Goal: Task Accomplishment & Management: Use online tool/utility

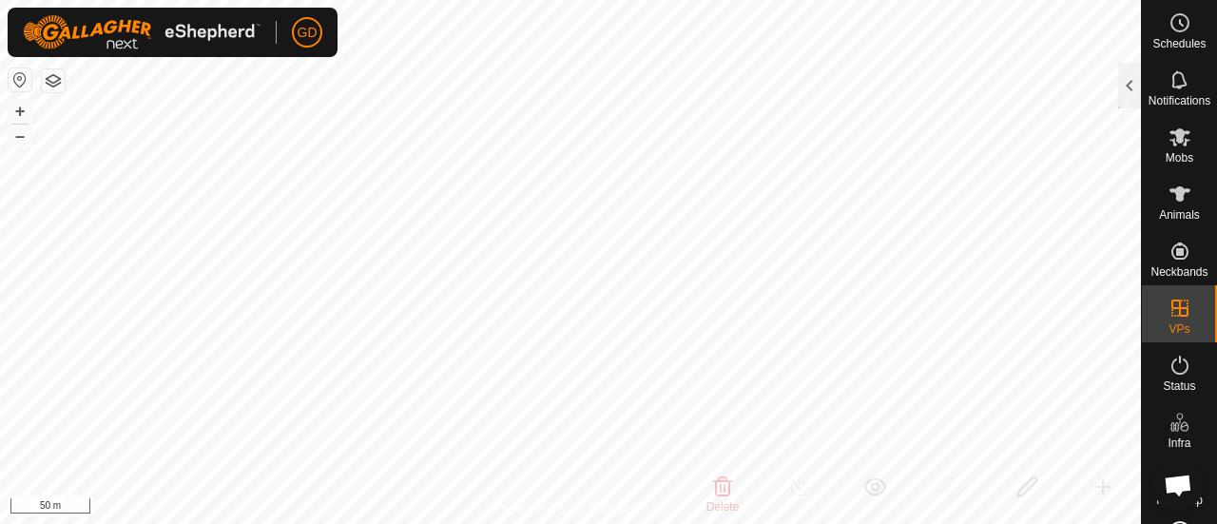
click at [205, 38] on div "GD Schedules Notifications Mobs Animals Neckbands VPs Status Infra Heatmap Help…" at bounding box center [608, 262] width 1217 height 524
checkbox input "true"
checkbox input "false"
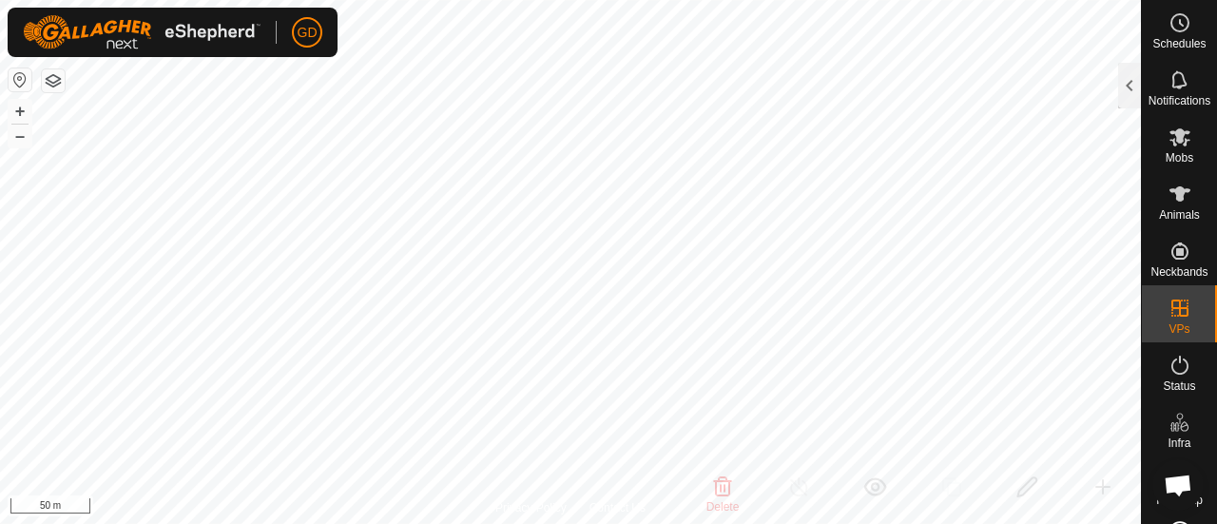
checkbox input "false"
checkbox input "true"
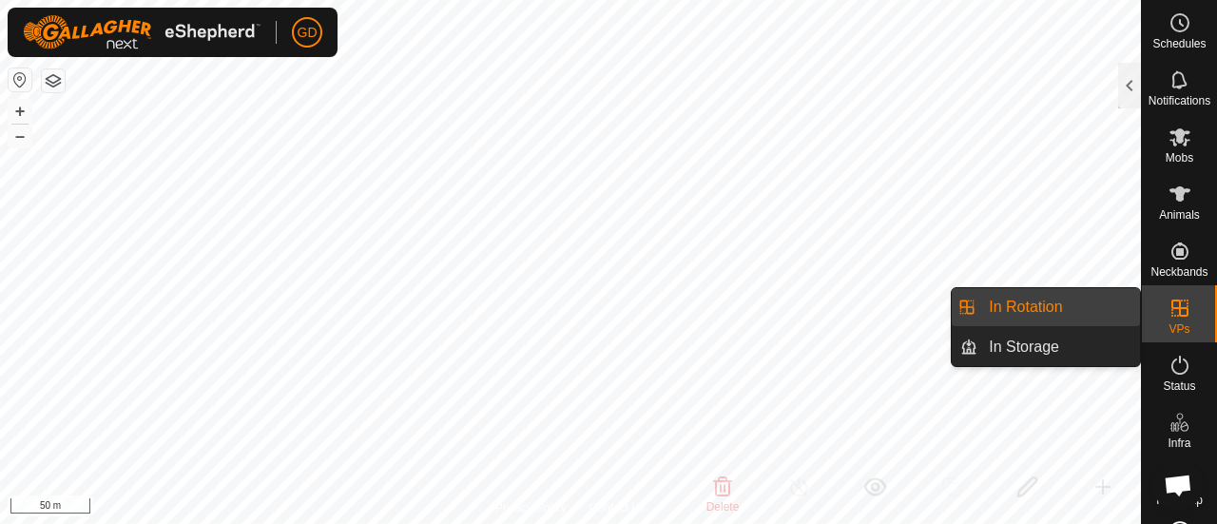
click at [1172, 308] on icon at bounding box center [1180, 308] width 17 height 17
click at [1042, 301] on link "In Rotation" at bounding box center [1059, 307] width 163 height 38
click at [1169, 315] on icon at bounding box center [1180, 308] width 23 height 23
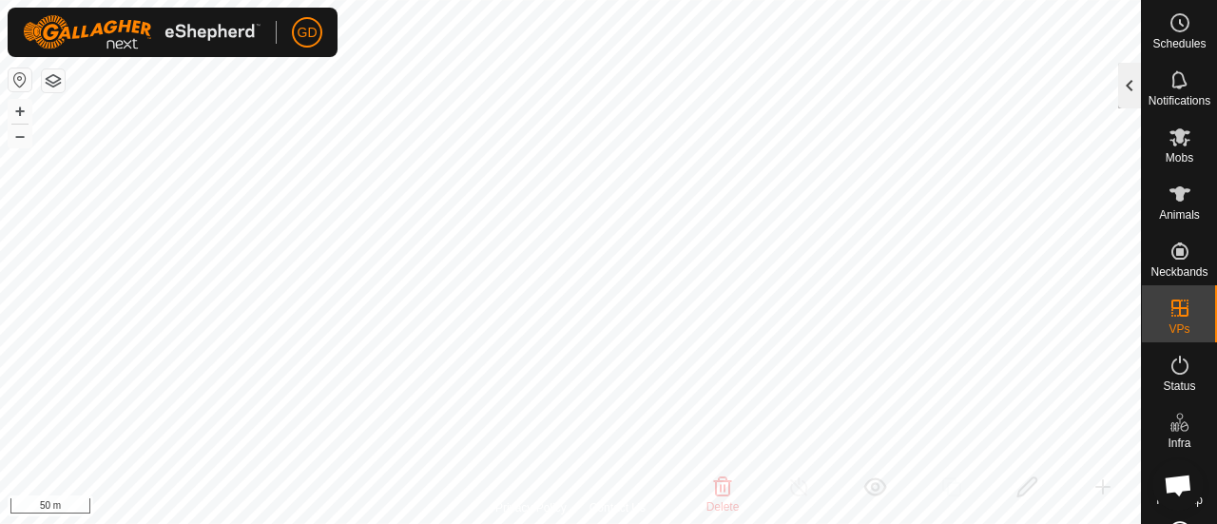
click at [1124, 88] on div at bounding box center [1129, 86] width 23 height 46
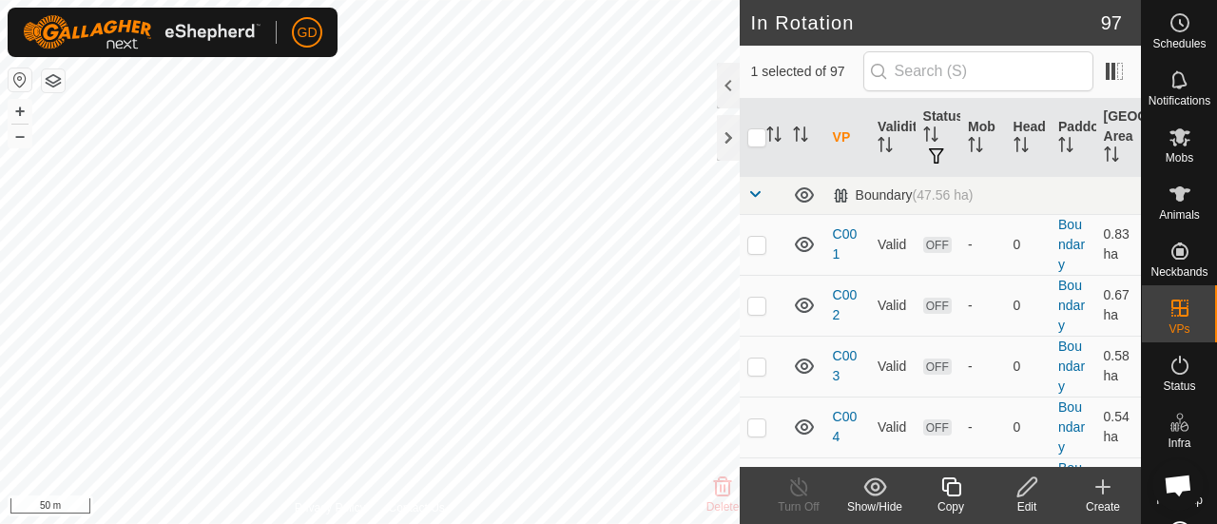
click at [1105, 480] on icon at bounding box center [1103, 487] width 23 height 23
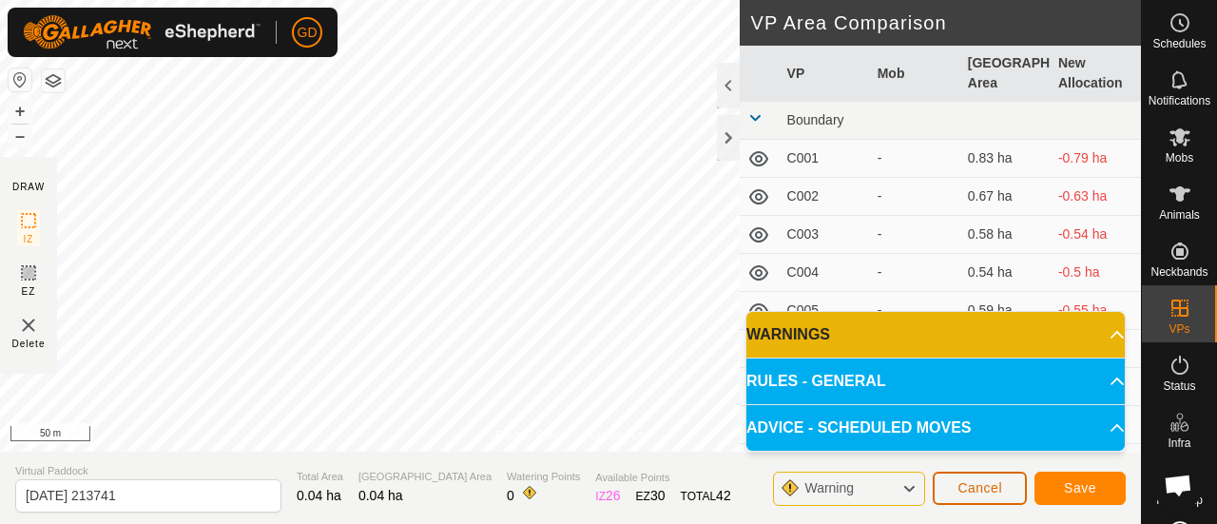
click at [981, 483] on span "Cancel" at bounding box center [980, 487] width 45 height 15
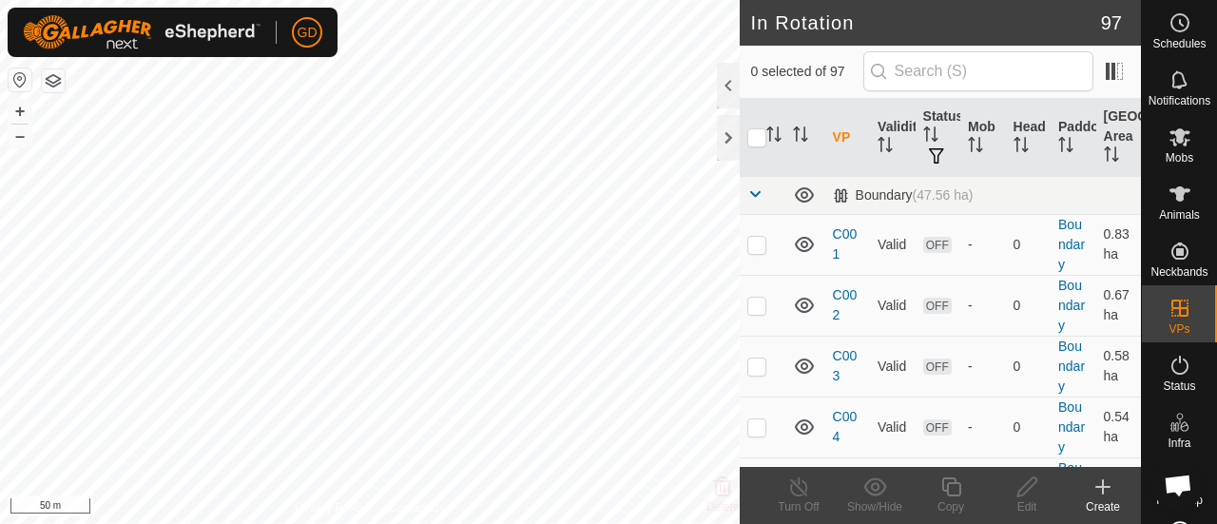
click at [1101, 484] on icon at bounding box center [1103, 487] width 23 height 23
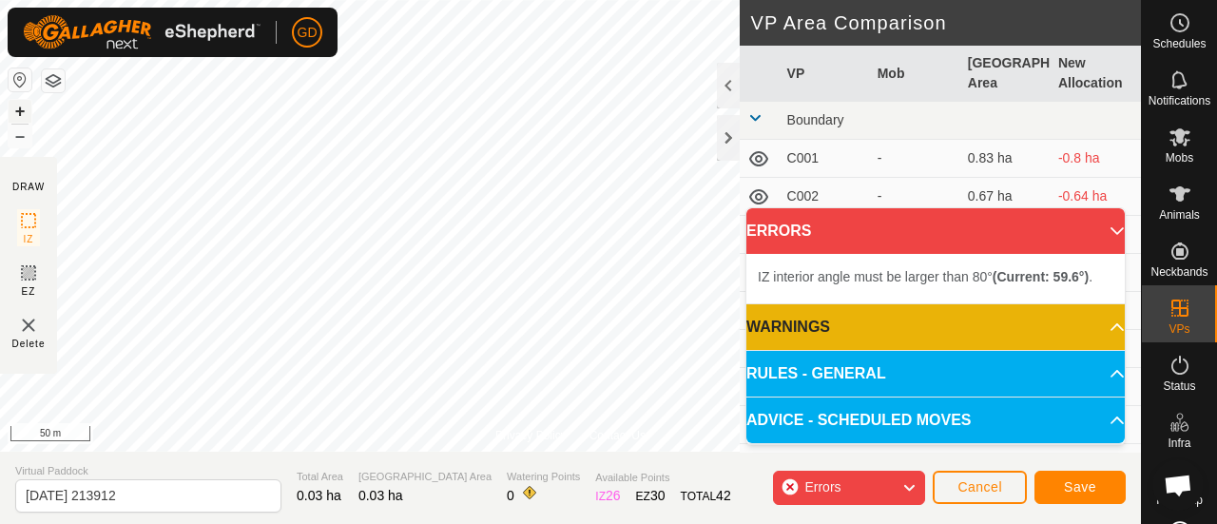
click at [19, 105] on button "+" at bounding box center [20, 111] width 23 height 23
click at [535, 523] on html "GD Schedules Notifications Mobs Animals Neckbands VPs Status Infra Heatmap Help…" at bounding box center [608, 262] width 1217 height 524
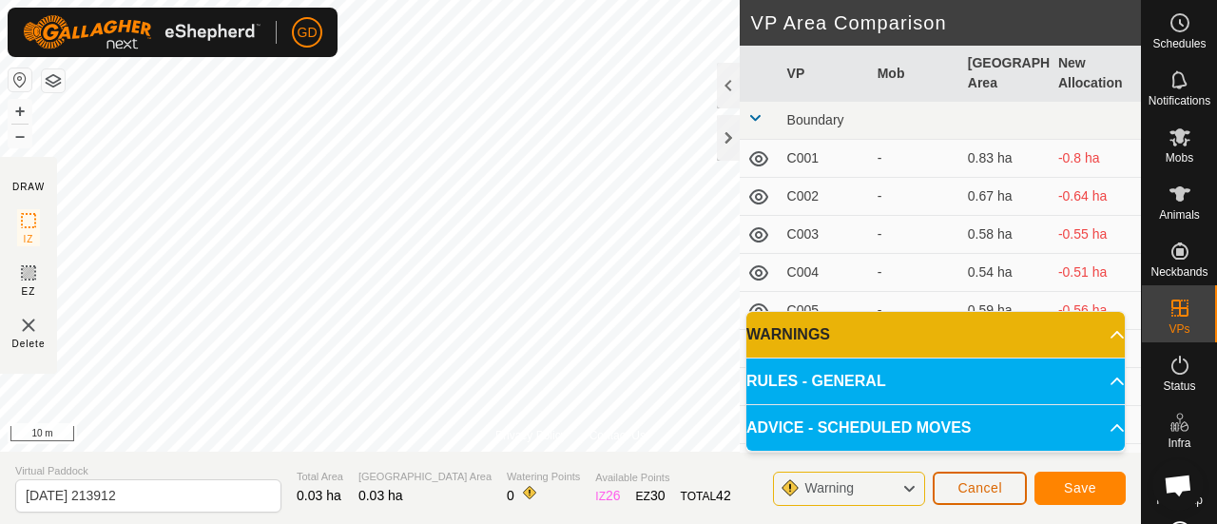
click at [983, 480] on span "Cancel" at bounding box center [980, 487] width 45 height 15
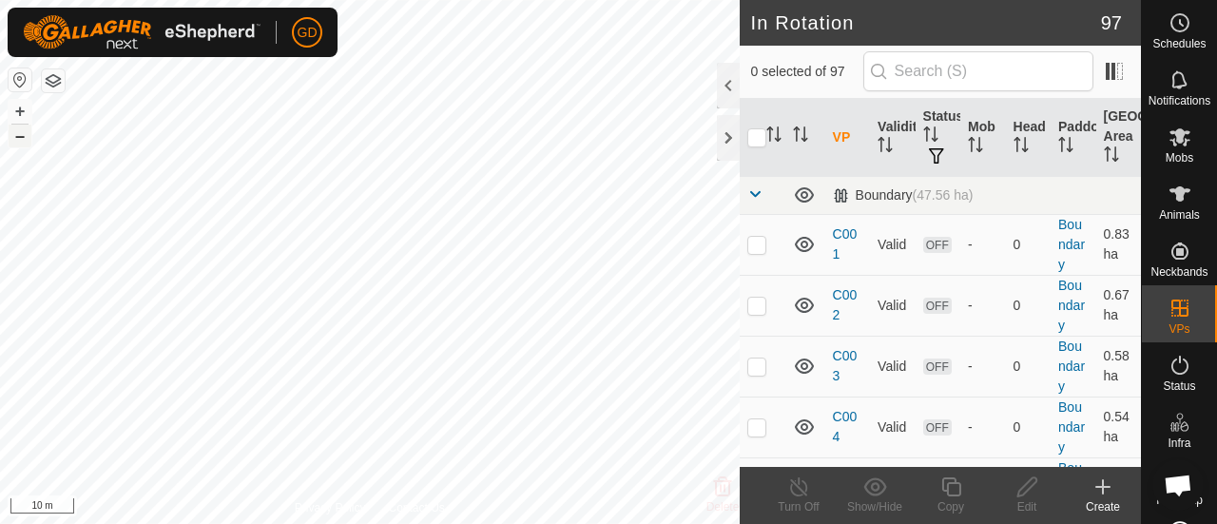
click at [21, 136] on button "–" at bounding box center [20, 136] width 23 height 23
click at [763, 288] on div "In Rotation 97 0 selected of 97 VP Validity Status Mob Head Paddock Grazing Are…" at bounding box center [570, 262] width 1141 height 524
click at [25, 134] on button "–" at bounding box center [20, 136] width 23 height 23
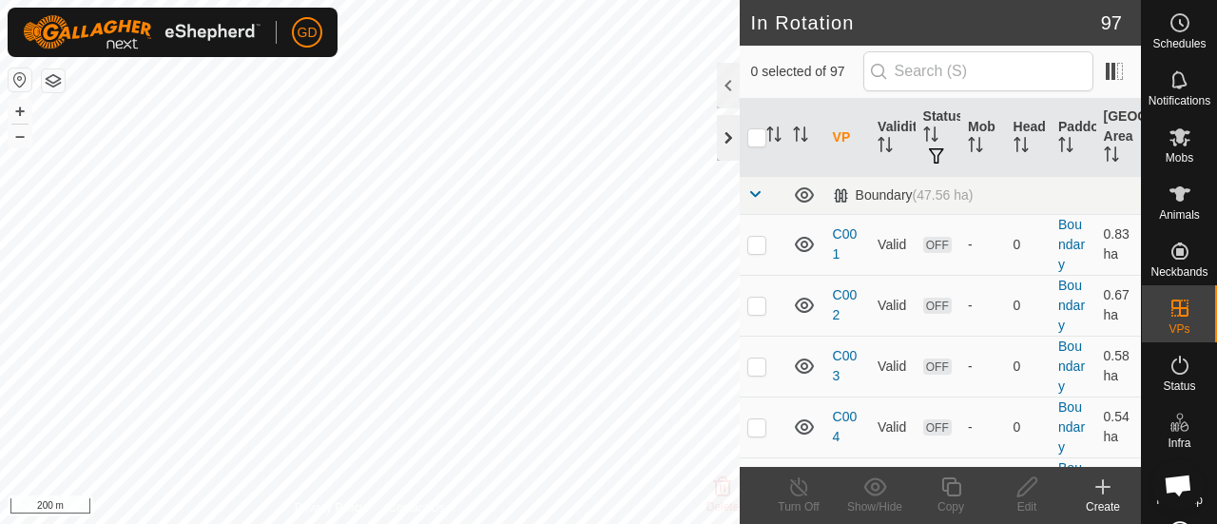
click at [733, 137] on div at bounding box center [728, 138] width 23 height 46
